Goal: Information Seeking & Learning: Learn about a topic

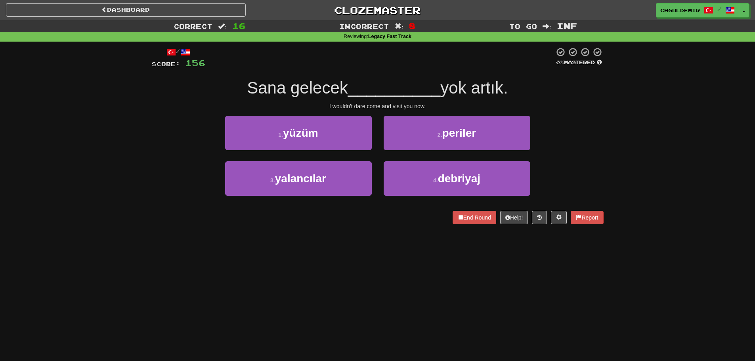
click at [332, 115] on div "/ Score: 156 0 % Mastered Sana gelecek __________ yok artık. I wouldn't dare co…" at bounding box center [378, 135] width 452 height 177
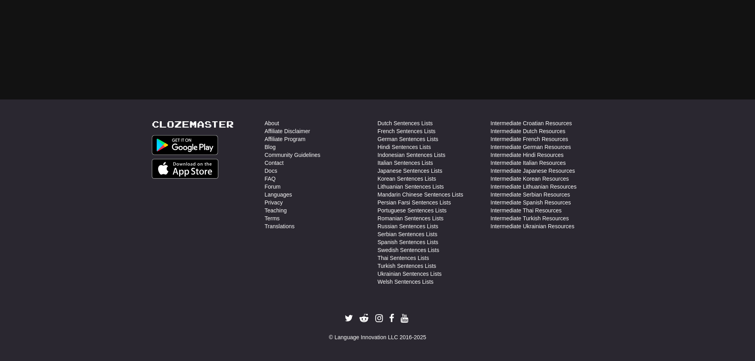
click at [335, 130] on li "Affiliate Disclaimer" at bounding box center [321, 131] width 113 height 8
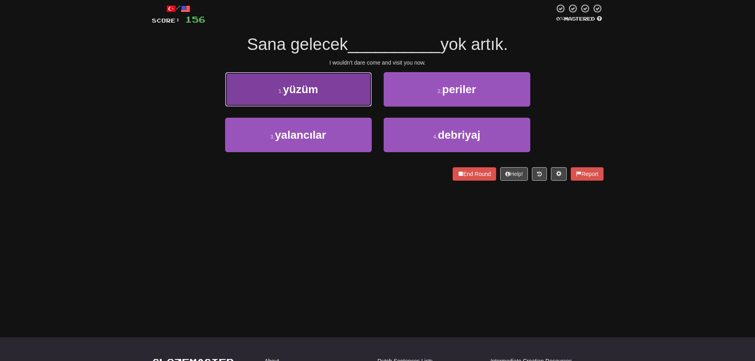
click at [322, 90] on button "1 . yüzüm" at bounding box center [298, 89] width 147 height 35
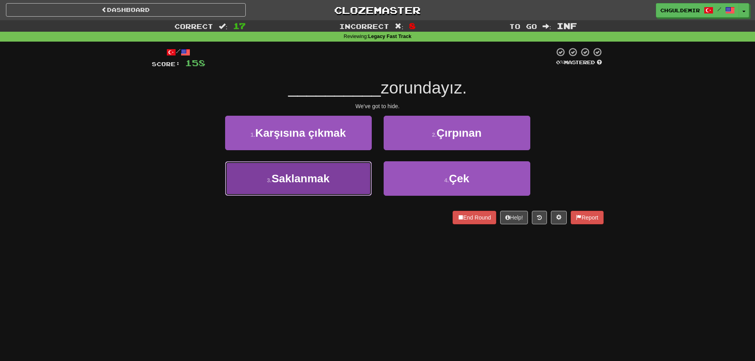
click at [329, 179] on span "Saklanmak" at bounding box center [301, 179] width 58 height 12
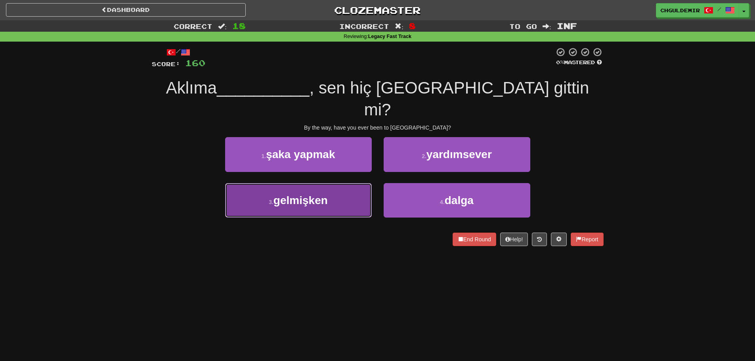
click at [318, 194] on span "gelmişken" at bounding box center [301, 200] width 54 height 12
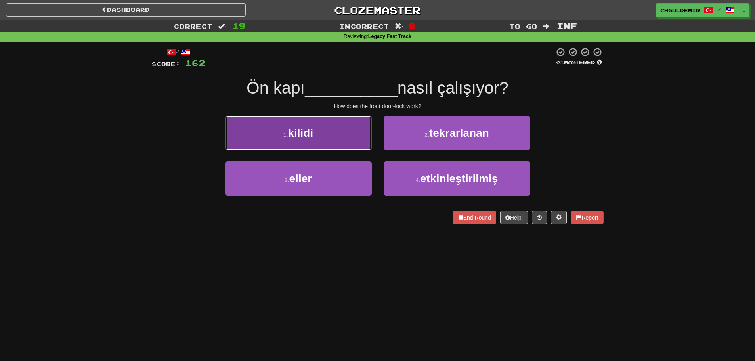
click at [348, 140] on button "1 . kilidi" at bounding box center [298, 133] width 147 height 35
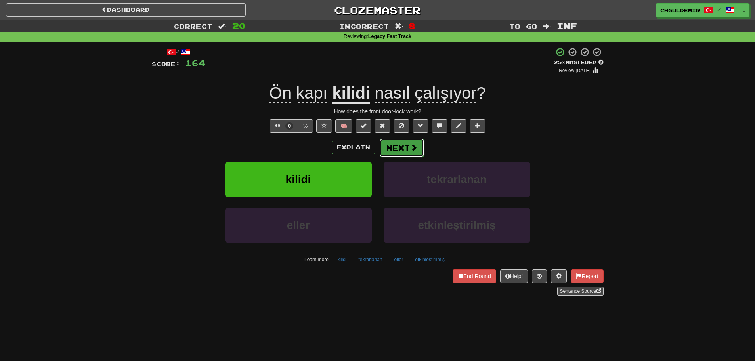
click at [386, 153] on button "Next" at bounding box center [402, 148] width 44 height 18
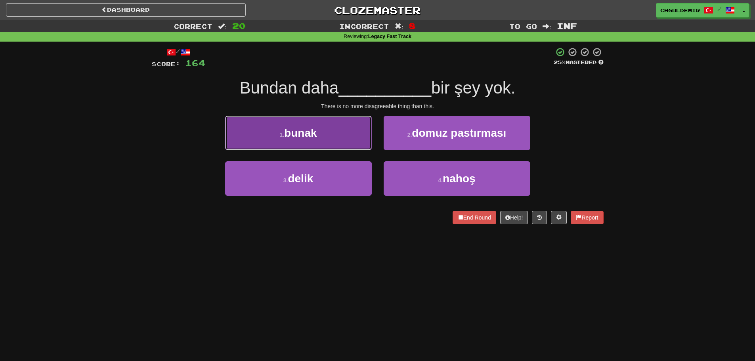
click at [335, 139] on button "1 . [GEOGRAPHIC_DATA]" at bounding box center [298, 133] width 147 height 35
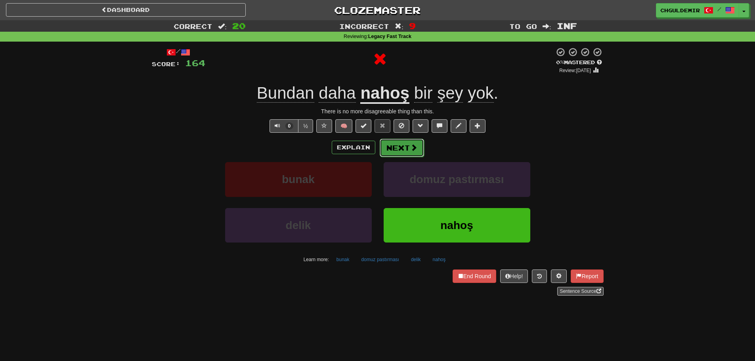
click at [395, 150] on button "Next" at bounding box center [402, 148] width 44 height 18
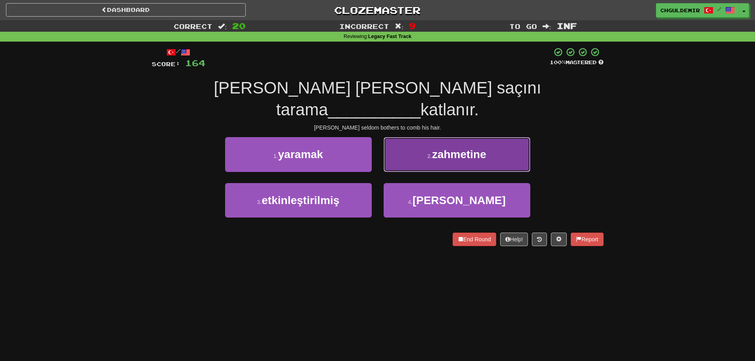
click at [396, 137] on button "2 . zahmetine" at bounding box center [457, 154] width 147 height 35
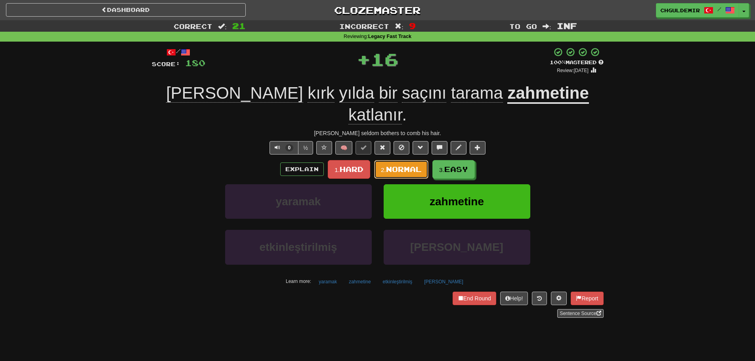
click at [396, 165] on span "Normal" at bounding box center [404, 169] width 36 height 9
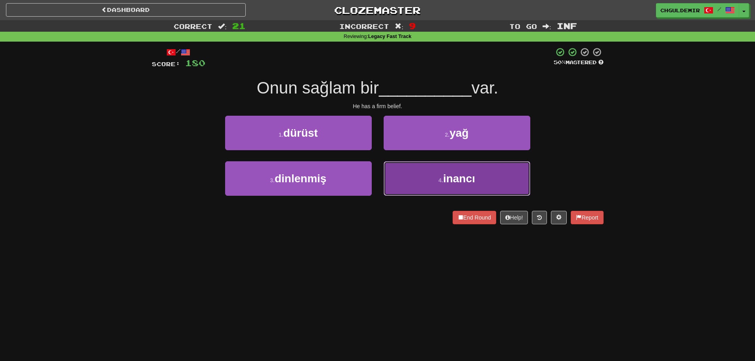
click at [387, 171] on button "4 . inancı" at bounding box center [457, 178] width 147 height 35
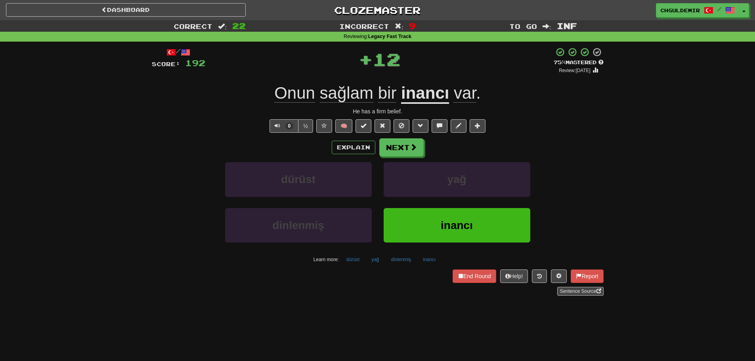
click at [393, 145] on button "Next" at bounding box center [402, 147] width 44 height 18
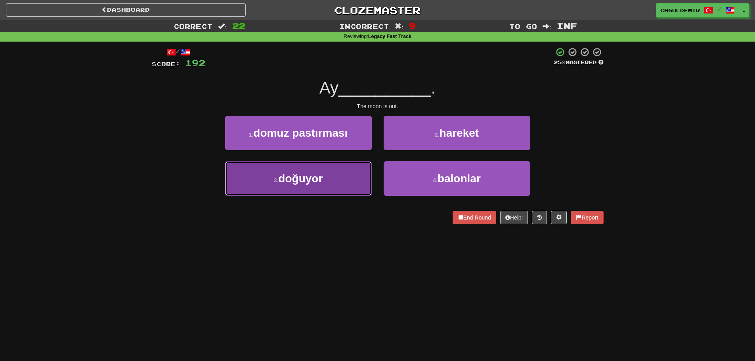
click at [339, 177] on button "3 . doğuyor" at bounding box center [298, 178] width 147 height 35
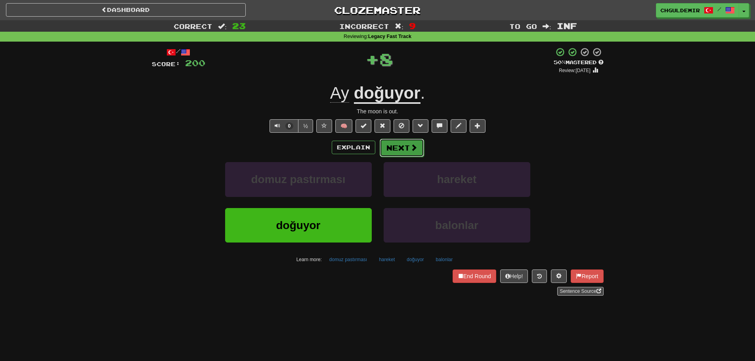
click at [404, 146] on button "Next" at bounding box center [402, 148] width 44 height 18
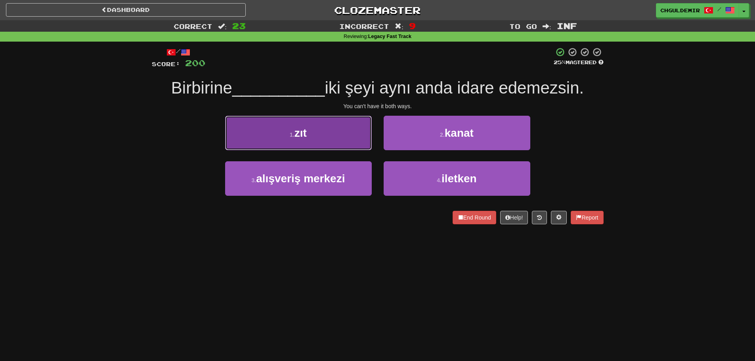
click at [355, 141] on button "1 . zıt" at bounding box center [298, 133] width 147 height 35
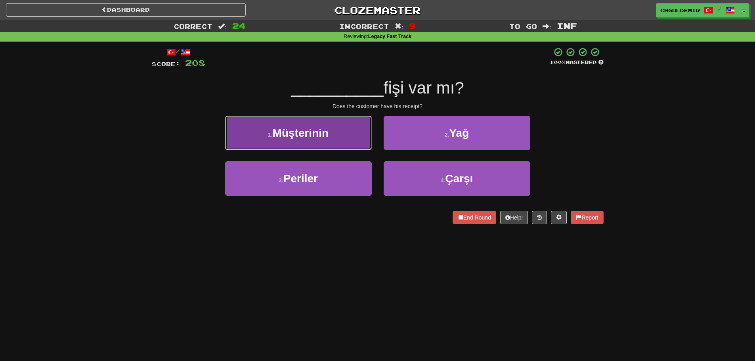
click at [362, 136] on button "1 . Müşterinin" at bounding box center [298, 133] width 147 height 35
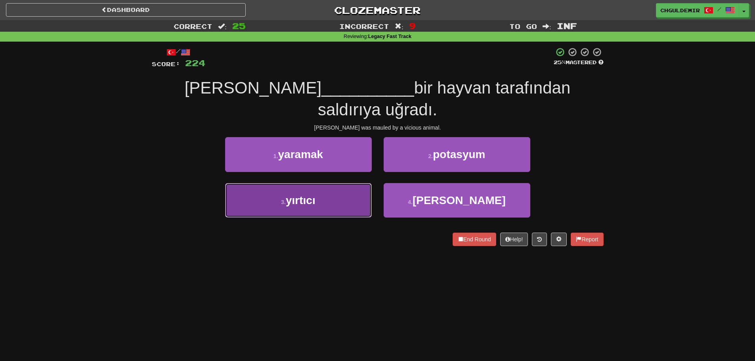
click at [358, 183] on button "3 . yırtıcı" at bounding box center [298, 200] width 147 height 35
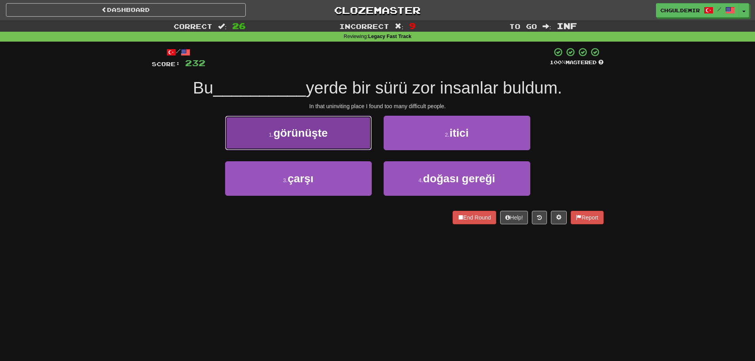
click at [349, 142] on button "1 . görünüşte" at bounding box center [298, 133] width 147 height 35
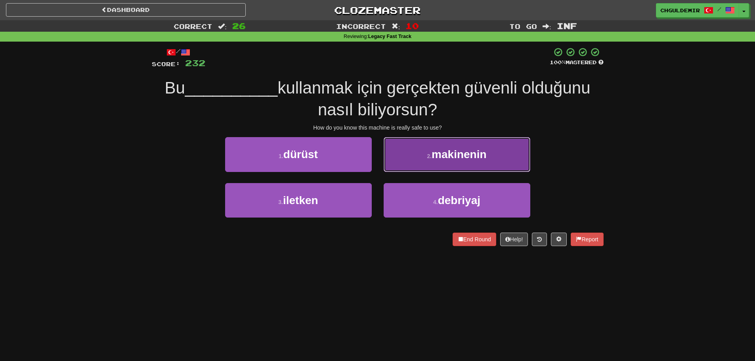
click at [399, 152] on button "2 . makinenin" at bounding box center [457, 154] width 147 height 35
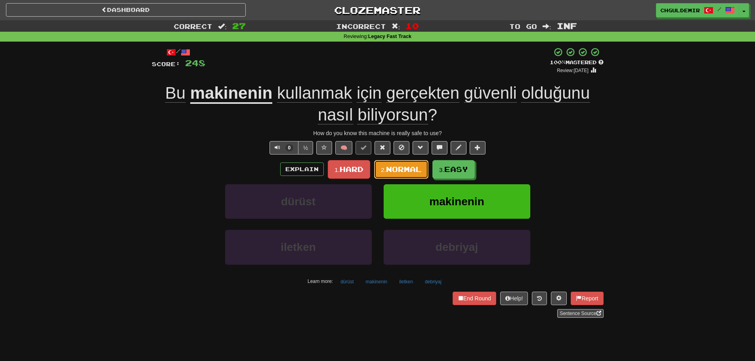
click at [403, 169] on span "Normal" at bounding box center [404, 169] width 36 height 9
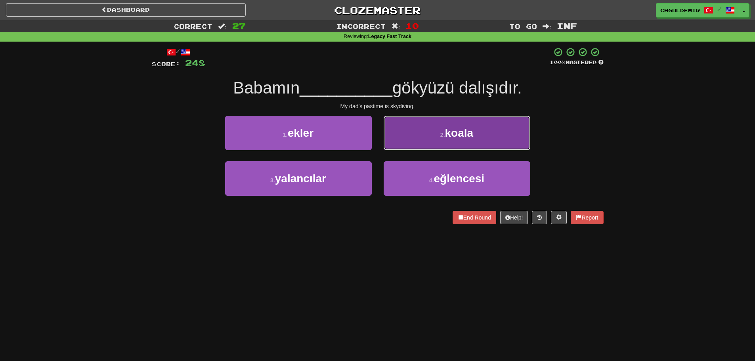
click at [408, 134] on button "2 . koala" at bounding box center [457, 133] width 147 height 35
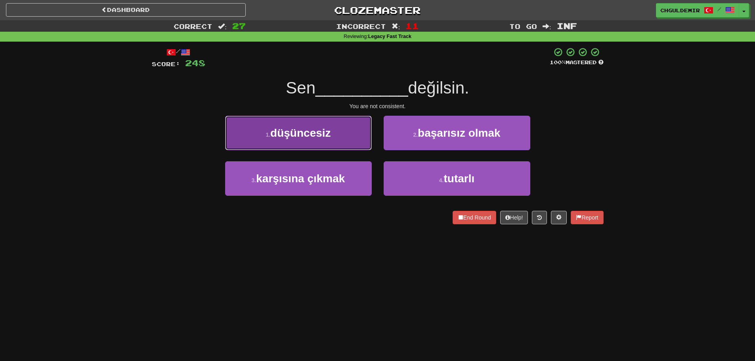
click at [336, 142] on button "1 . düşüncesiz" at bounding box center [298, 133] width 147 height 35
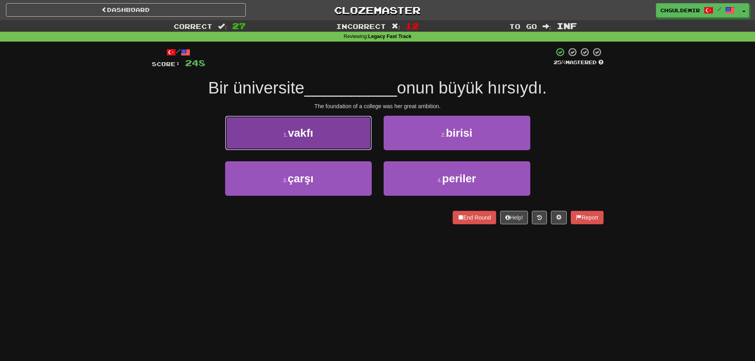
click at [335, 135] on button "1 . vakfı" at bounding box center [298, 133] width 147 height 35
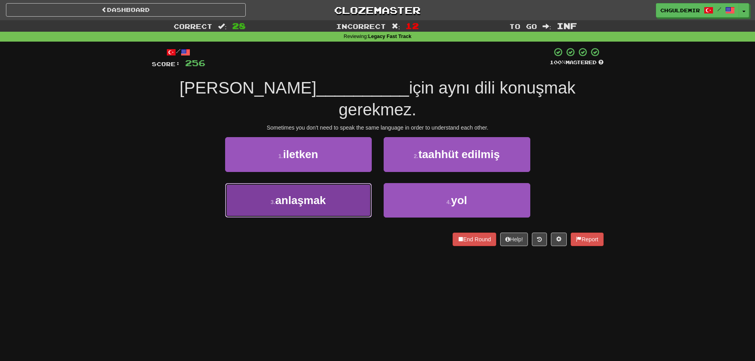
click at [361, 183] on button "3 . anlaşmak" at bounding box center [298, 200] width 147 height 35
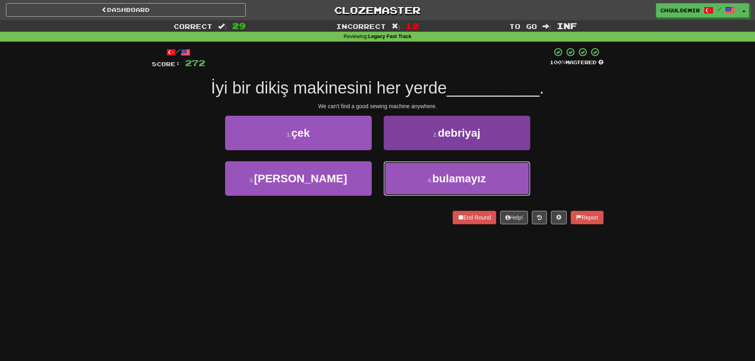
click at [443, 184] on span "bulamayız" at bounding box center [460, 179] width 54 height 12
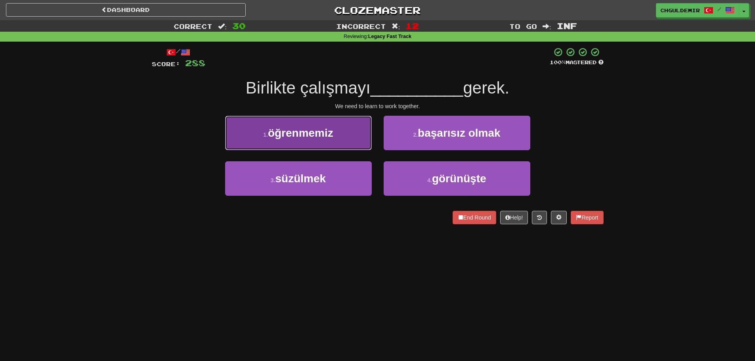
click at [304, 132] on span "öğrenmemiz" at bounding box center [300, 133] width 65 height 12
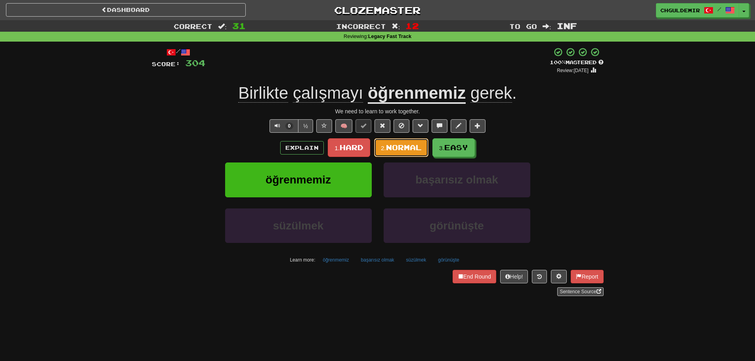
click at [410, 146] on span "Normal" at bounding box center [404, 147] width 36 height 9
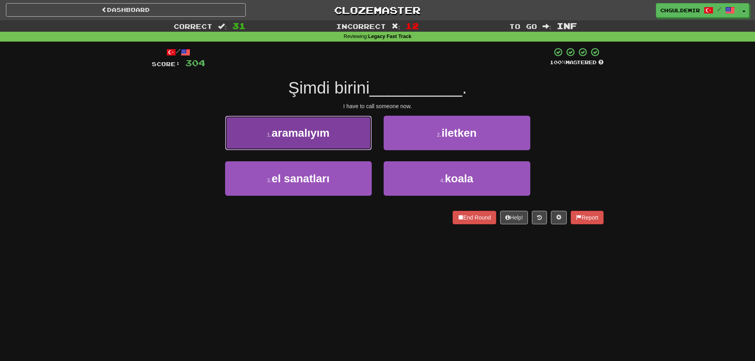
click at [340, 142] on button "1 . aramalıyım" at bounding box center [298, 133] width 147 height 35
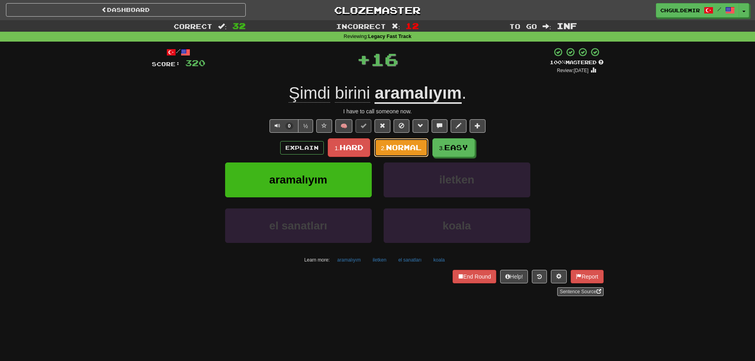
click at [394, 139] on button "2. Normal" at bounding box center [401, 147] width 54 height 19
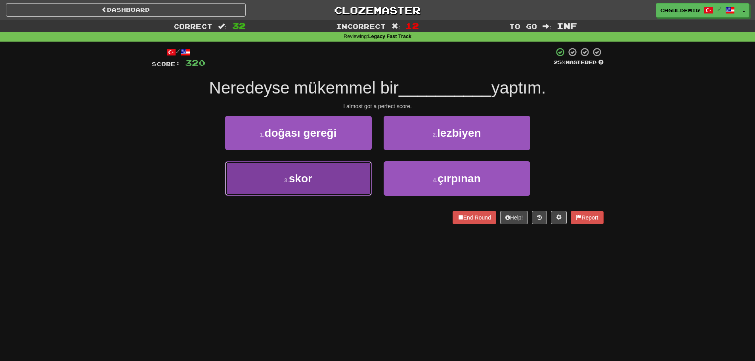
click at [349, 184] on button "3 . skor" at bounding box center [298, 178] width 147 height 35
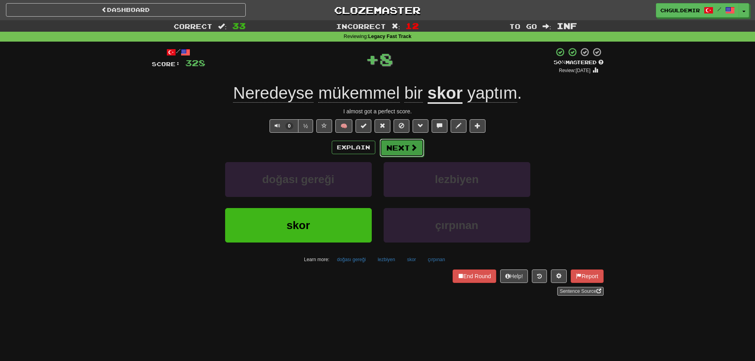
click at [399, 150] on button "Next" at bounding box center [402, 148] width 44 height 18
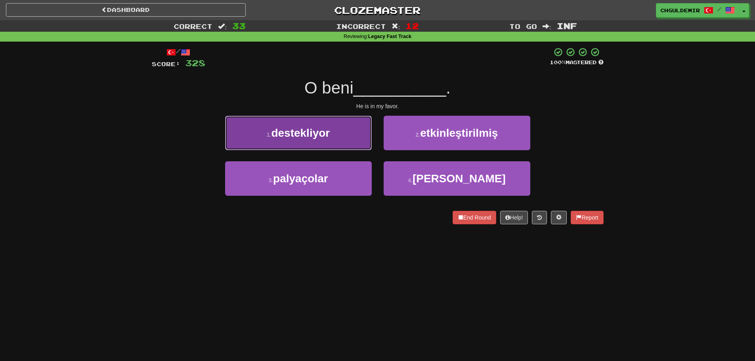
click at [368, 145] on button "1 . destekliyor" at bounding box center [298, 133] width 147 height 35
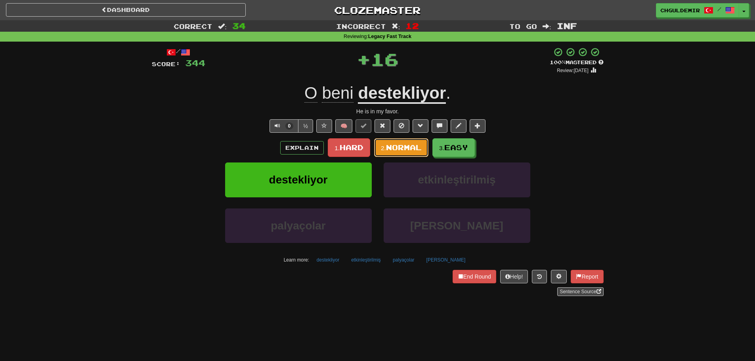
click at [410, 151] on span "Normal" at bounding box center [404, 147] width 36 height 9
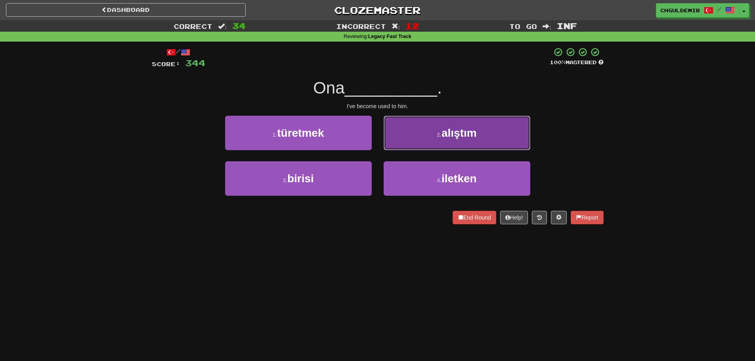
click at [424, 131] on button "2 . alıştım" at bounding box center [457, 133] width 147 height 35
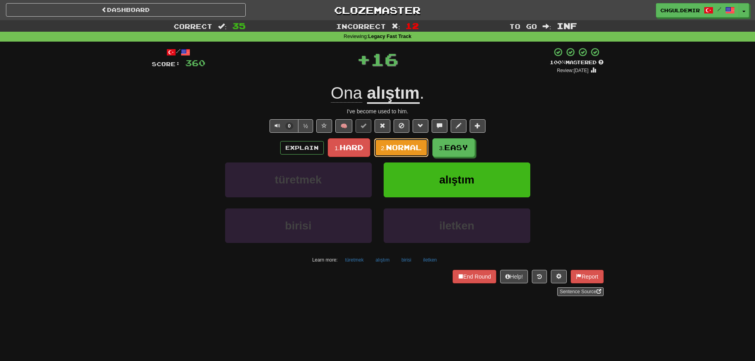
click at [412, 143] on span "Normal" at bounding box center [404, 147] width 36 height 9
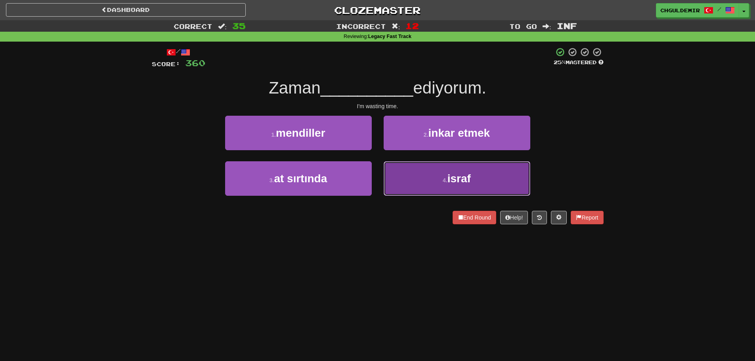
click at [446, 184] on button "4 . israf" at bounding box center [457, 178] width 147 height 35
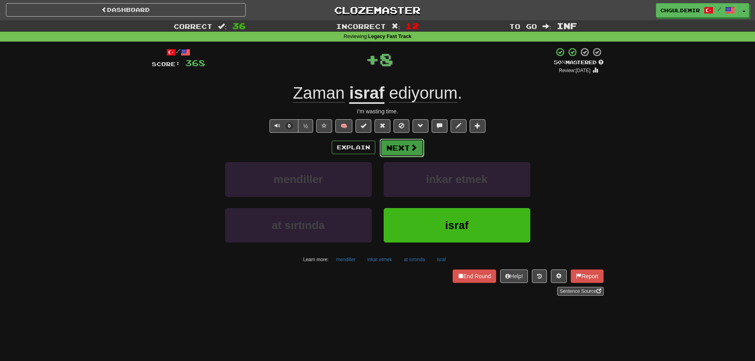
click at [404, 153] on button "Next" at bounding box center [402, 148] width 44 height 18
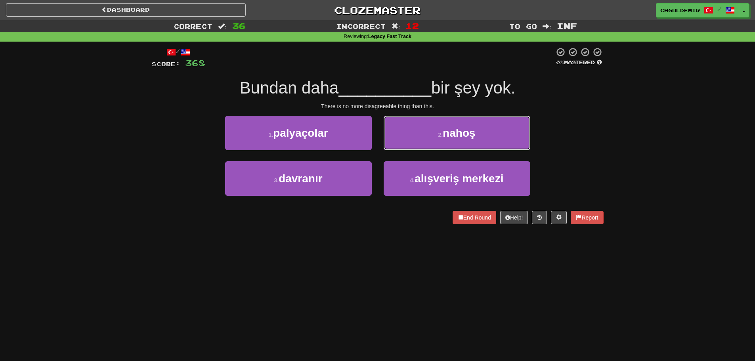
click at [404, 136] on button "2 . [GEOGRAPHIC_DATA]" at bounding box center [457, 133] width 147 height 35
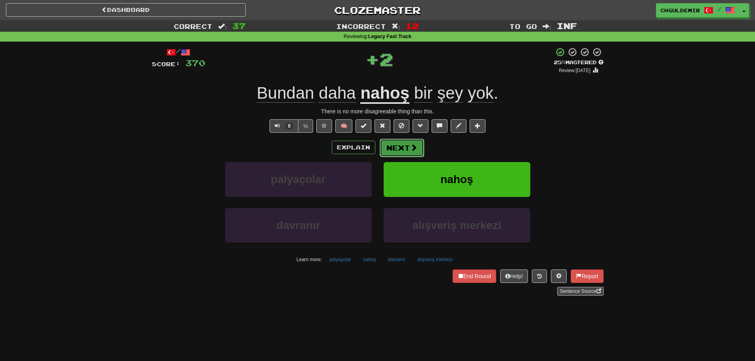
click at [402, 142] on button "Next" at bounding box center [402, 148] width 44 height 18
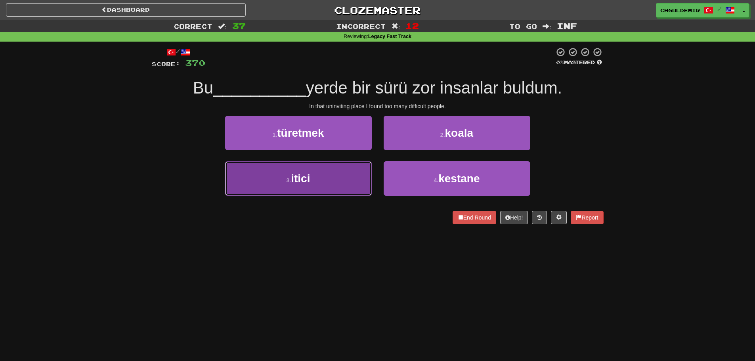
drag, startPoint x: 362, startPoint y: 169, endPoint x: 369, endPoint y: 161, distance: 10.7
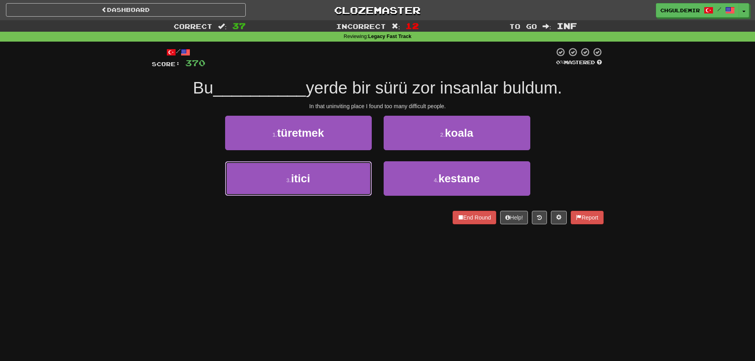
click at [361, 169] on button "3 . itici" at bounding box center [298, 178] width 147 height 35
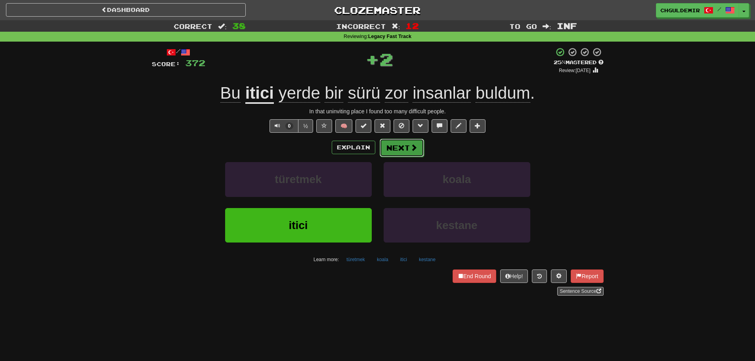
click at [387, 143] on button "Next" at bounding box center [402, 148] width 44 height 18
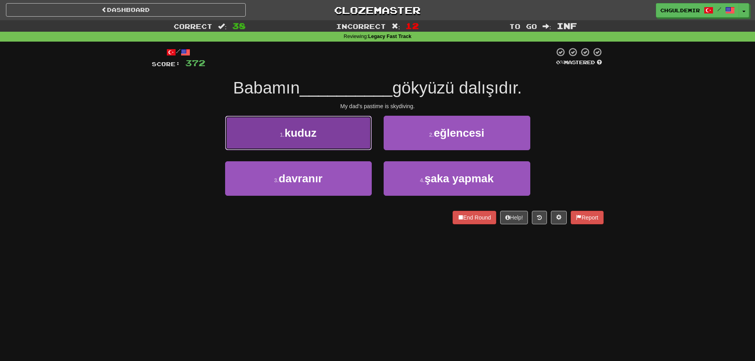
click at [350, 145] on button "1 . kuduz" at bounding box center [298, 133] width 147 height 35
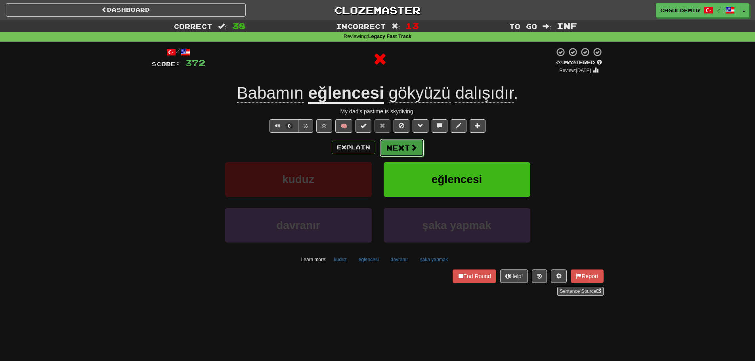
click at [399, 150] on button "Next" at bounding box center [402, 148] width 44 height 18
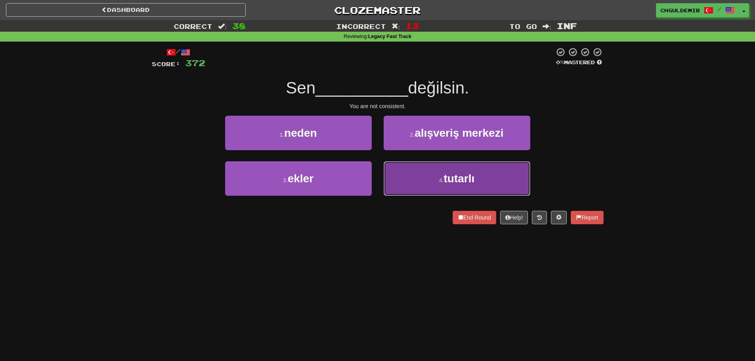
click at [408, 174] on button "4 . [GEOGRAPHIC_DATA]" at bounding box center [457, 178] width 147 height 35
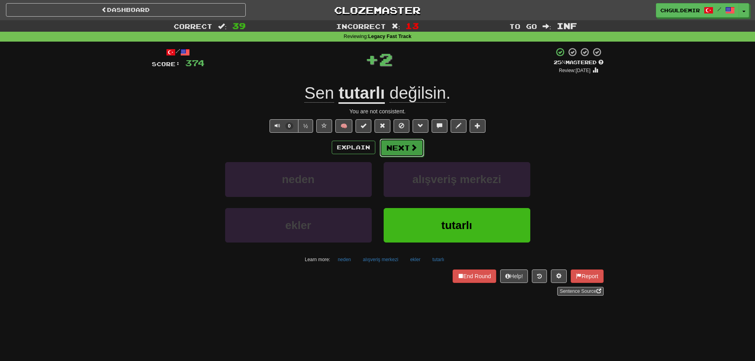
click at [391, 141] on button "Next" at bounding box center [402, 148] width 44 height 18
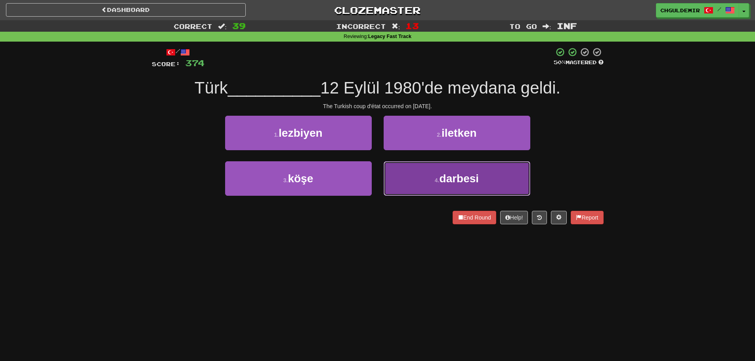
click at [416, 167] on button "4 . darbesi" at bounding box center [457, 178] width 147 height 35
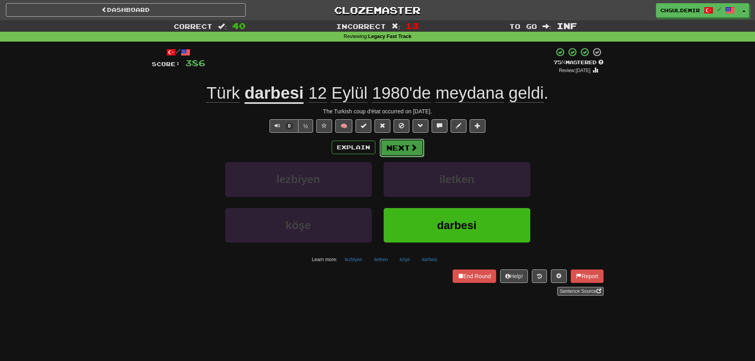
click at [413, 144] on span at bounding box center [413, 147] width 7 height 7
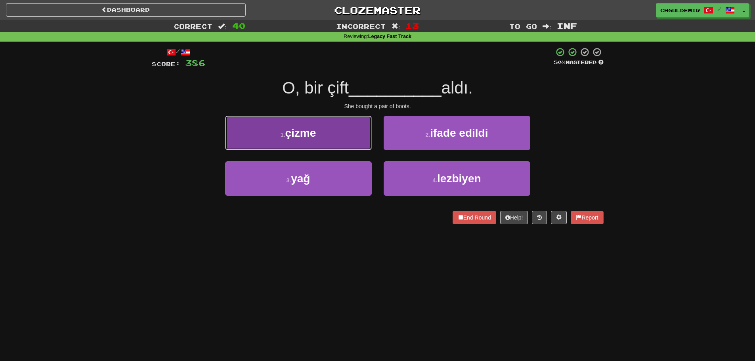
click at [366, 132] on button "1 . çizme" at bounding box center [298, 133] width 147 height 35
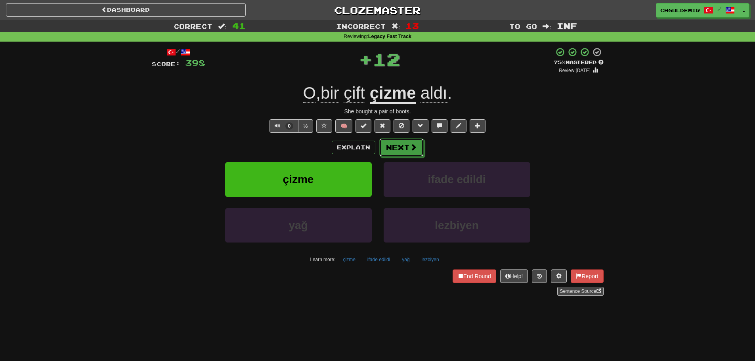
click at [401, 146] on button "Next" at bounding box center [402, 147] width 44 height 18
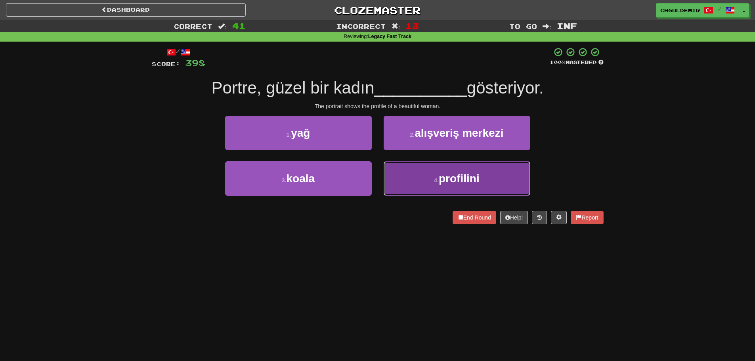
click at [432, 177] on button "4 . profilini" at bounding box center [457, 178] width 147 height 35
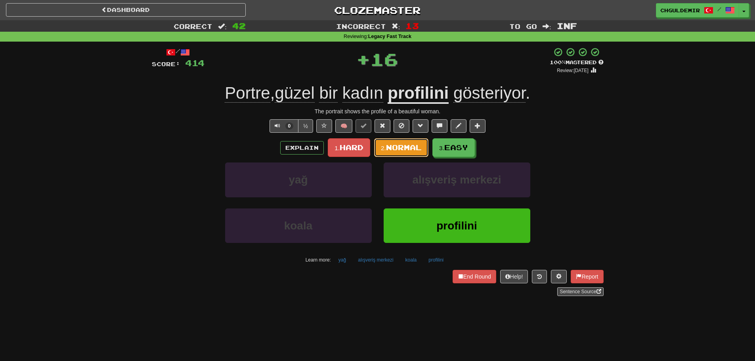
click at [411, 146] on span "Normal" at bounding box center [404, 147] width 36 height 9
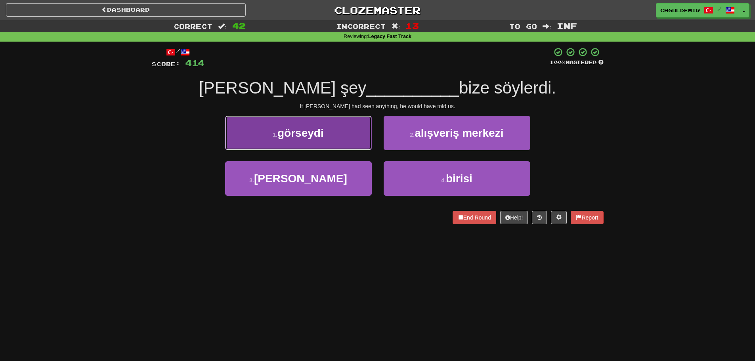
click at [357, 141] on button "1 . [GEOGRAPHIC_DATA]" at bounding box center [298, 133] width 147 height 35
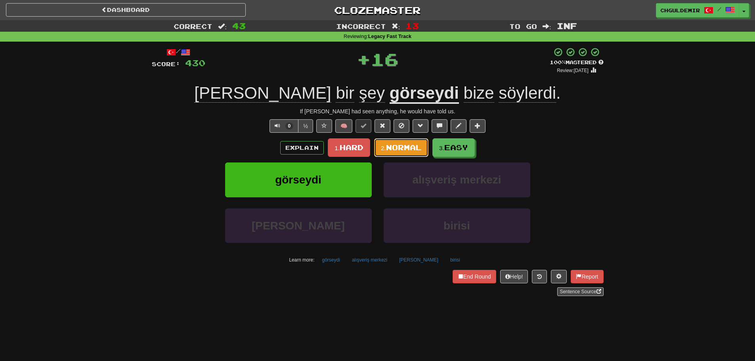
click at [412, 152] on button "2. Normal" at bounding box center [401, 147] width 54 height 19
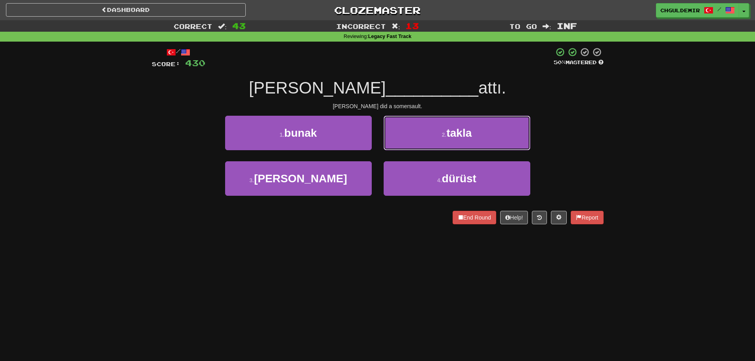
click at [428, 134] on button "2 . [GEOGRAPHIC_DATA]" at bounding box center [457, 133] width 147 height 35
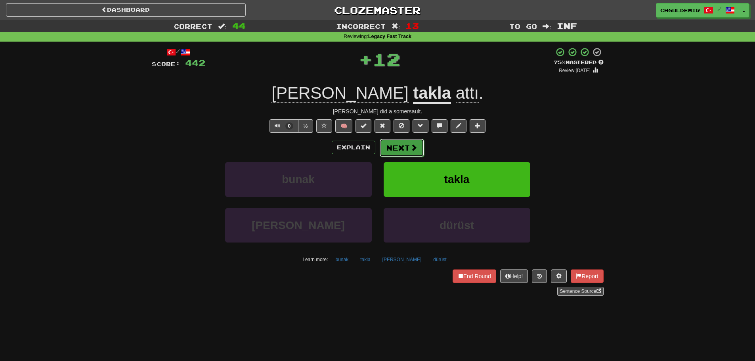
click at [406, 150] on button "Next" at bounding box center [402, 148] width 44 height 18
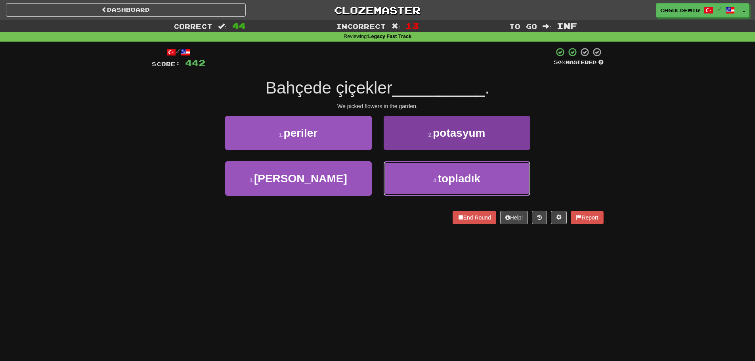
drag, startPoint x: 437, startPoint y: 174, endPoint x: 430, endPoint y: 164, distance: 11.9
click at [437, 174] on button "4 . topladık" at bounding box center [457, 178] width 147 height 35
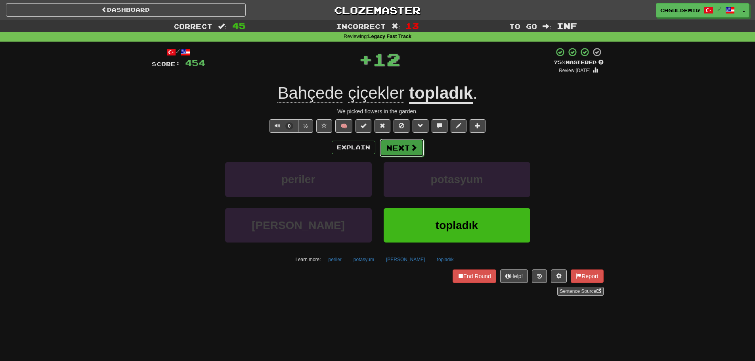
click at [408, 146] on button "Next" at bounding box center [402, 148] width 44 height 18
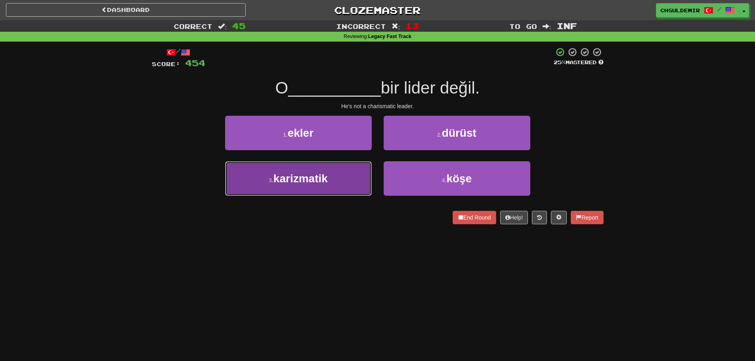
click at [344, 177] on button "3 . karizmatik" at bounding box center [298, 178] width 147 height 35
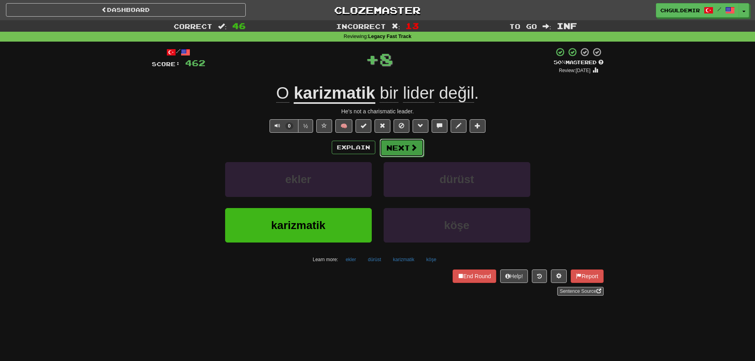
click at [390, 148] on button "Next" at bounding box center [402, 148] width 44 height 18
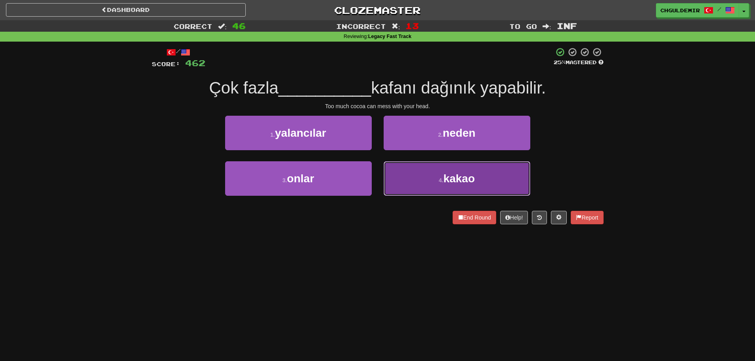
click at [402, 171] on button "4 . kakao" at bounding box center [457, 178] width 147 height 35
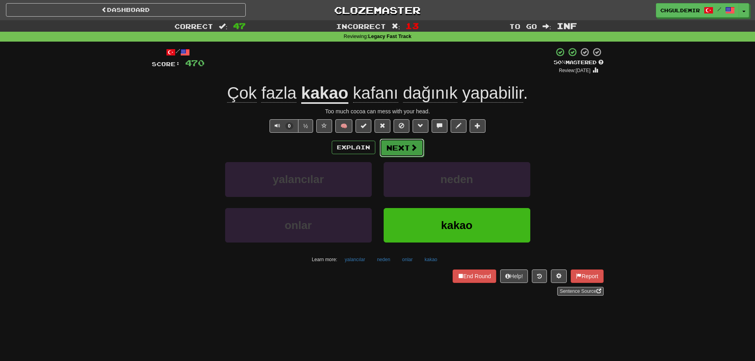
click at [391, 149] on button "Next" at bounding box center [402, 148] width 44 height 18
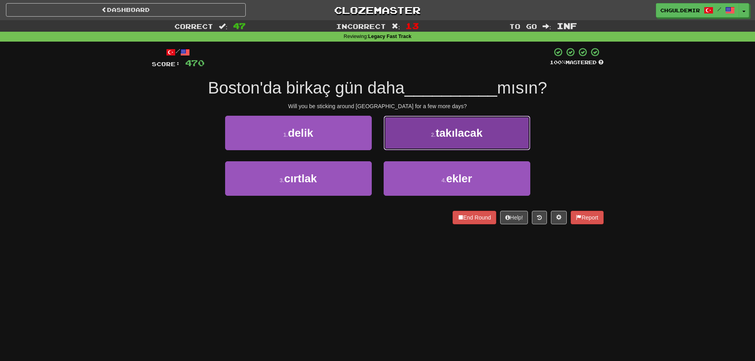
click at [445, 134] on span "takılacak" at bounding box center [459, 133] width 47 height 12
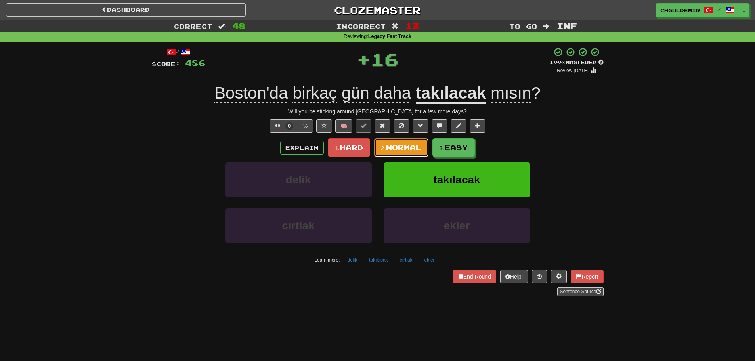
click at [391, 150] on span "Normal" at bounding box center [404, 147] width 36 height 9
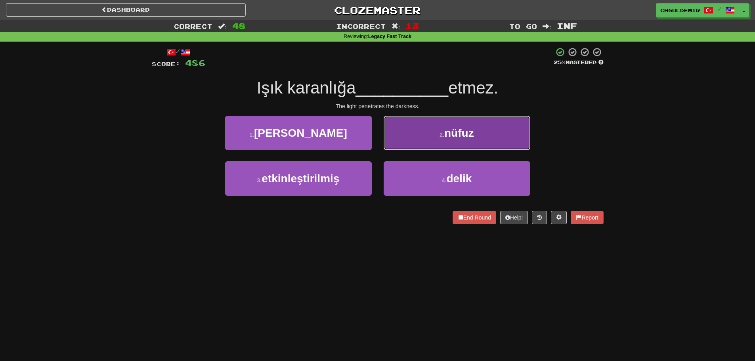
click at [422, 140] on button "2 . [GEOGRAPHIC_DATA]" at bounding box center [457, 133] width 147 height 35
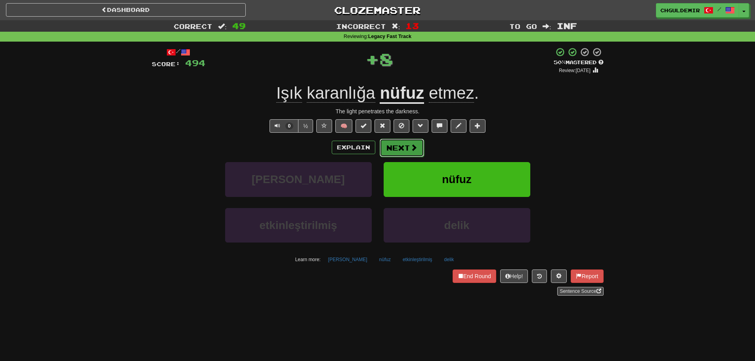
click at [410, 143] on button "Next" at bounding box center [402, 148] width 44 height 18
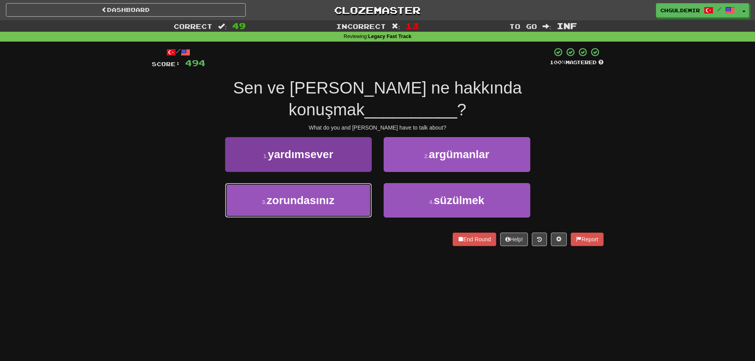
drag, startPoint x: 339, startPoint y: 169, endPoint x: 347, endPoint y: 166, distance: 8.7
click at [339, 183] on button "3 . zorundasınız" at bounding box center [298, 200] width 147 height 35
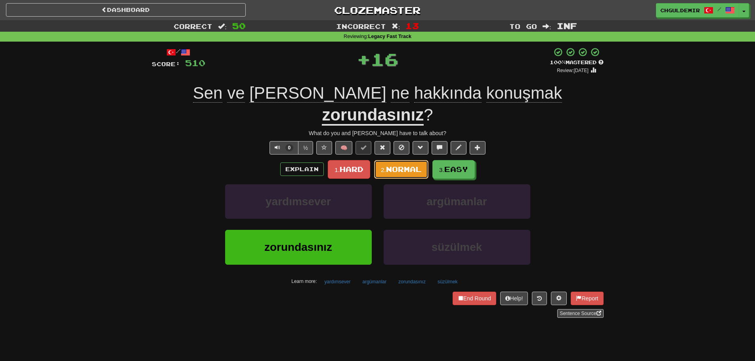
click at [400, 165] on span "Normal" at bounding box center [404, 169] width 36 height 9
